Goal: Navigation & Orientation: Go to known website

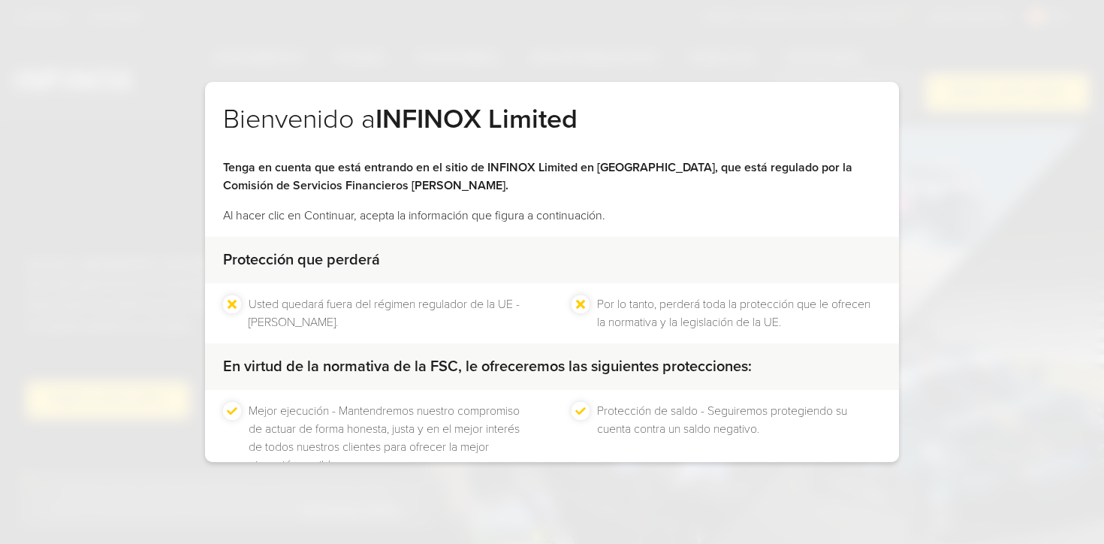
scroll to position [99, 0]
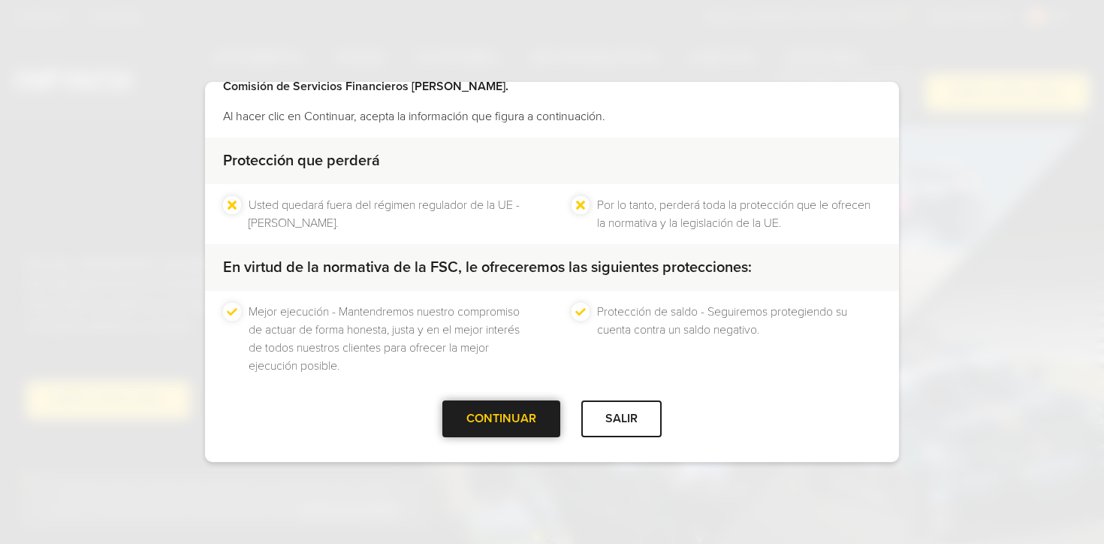
click at [502, 418] on div at bounding box center [502, 418] width 0 height 0
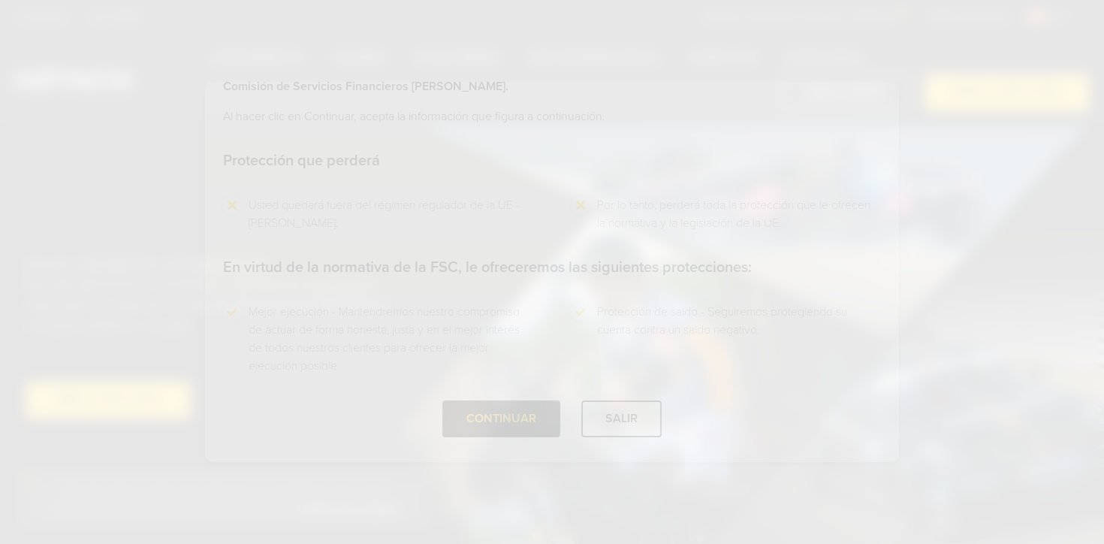
scroll to position [0, 0]
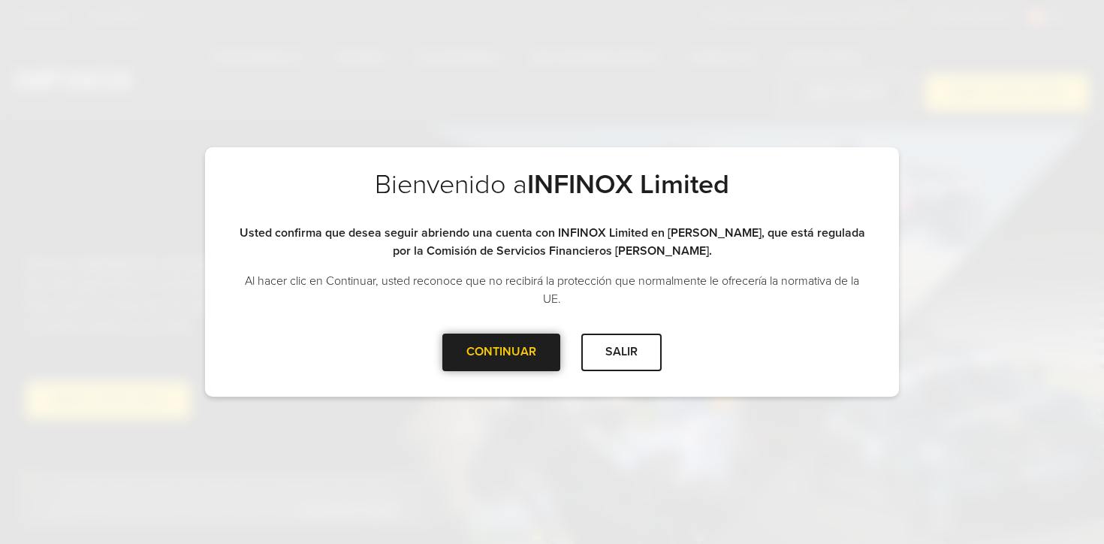
click at [502, 352] on div at bounding box center [502, 352] width 0 height 0
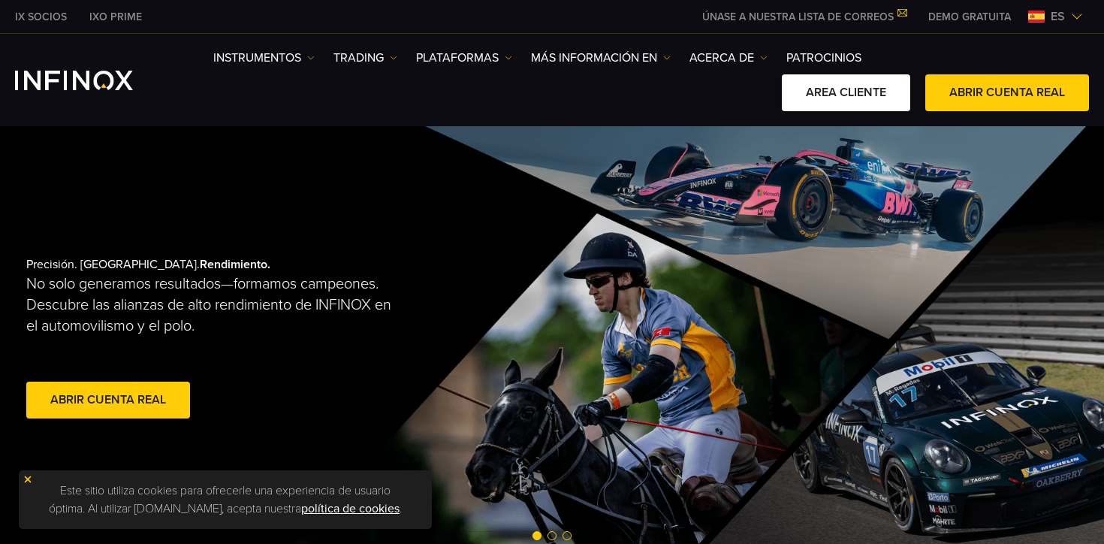
click at [865, 95] on link "AREA CLIENTE" at bounding box center [846, 92] width 128 height 37
